Goal: Information Seeking & Learning: Check status

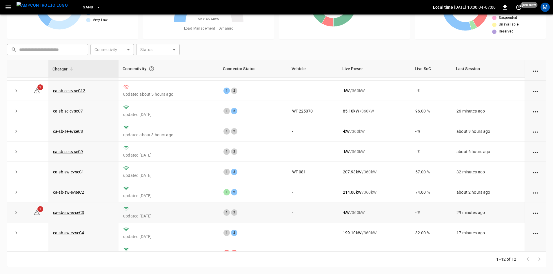
scroll to position [73, 0]
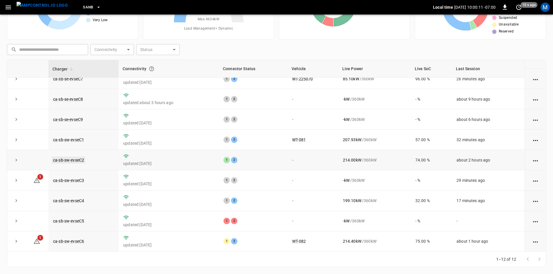
click at [73, 157] on link "ca-sb-sw-evseC2" at bounding box center [68, 160] width 33 height 7
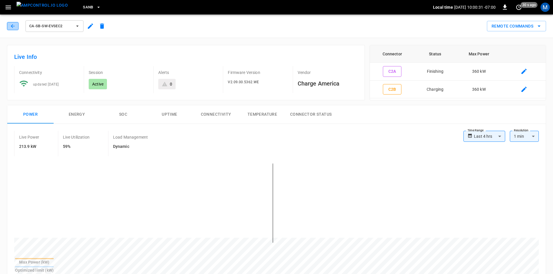
click at [8, 26] on button "button" at bounding box center [13, 26] width 12 height 8
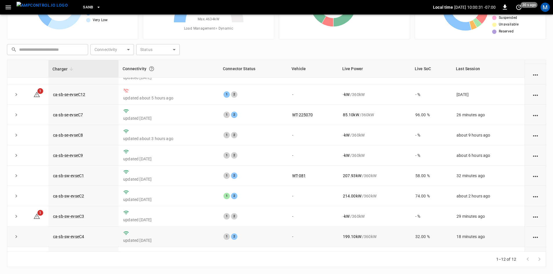
scroll to position [73, 0]
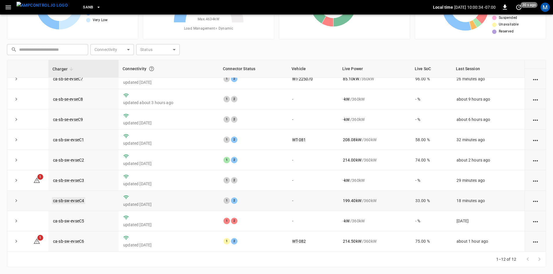
click at [77, 201] on link "ca-sb-sw-evseC4" at bounding box center [68, 200] width 33 height 7
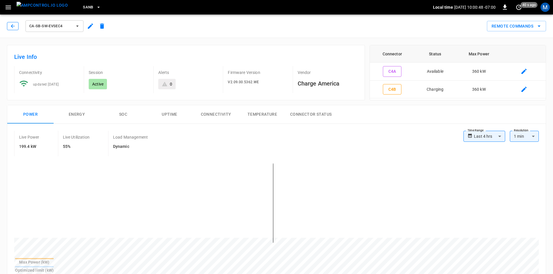
click at [10, 25] on icon "button" at bounding box center [13, 26] width 6 height 6
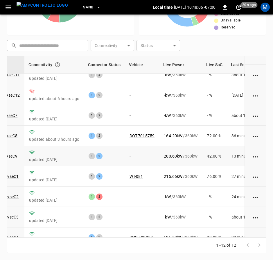
scroll to position [87, 66]
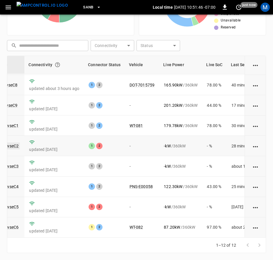
click at [15, 142] on link "ca-sb-sw-evseC2" at bounding box center [2, 145] width 33 height 7
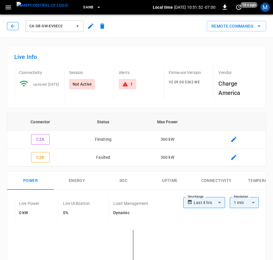
click at [12, 25] on icon "button" at bounding box center [13, 26] width 4 height 4
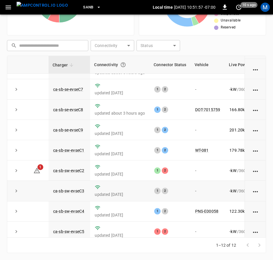
scroll to position [87, 0]
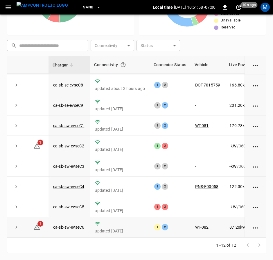
drag, startPoint x: 143, startPoint y: 233, endPoint x: 146, endPoint y: 233, distance: 3.5
click at [146, 233] on td "updated [DATE]" at bounding box center [119, 227] width 59 height 20
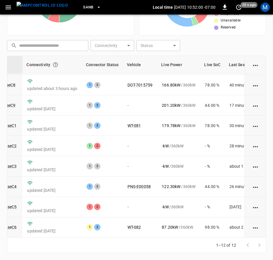
scroll to position [87, 69]
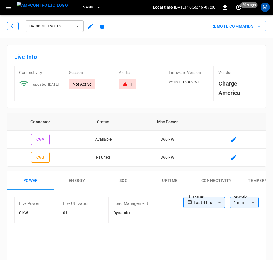
click at [10, 29] on icon "button" at bounding box center [13, 26] width 6 height 6
